Goal: Find specific page/section

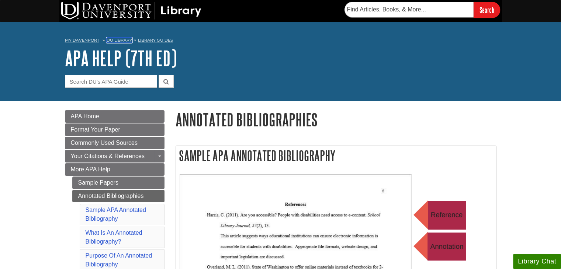
click at [111, 38] on link "DU Library" at bounding box center [119, 40] width 25 height 5
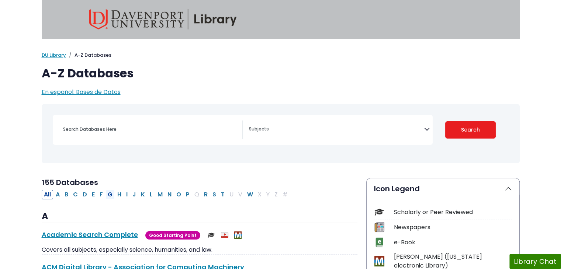
click at [107, 194] on button "G" at bounding box center [109, 195] width 9 height 10
select select "Database Subject Filter"
